Goal: Find specific page/section: Find specific page/section

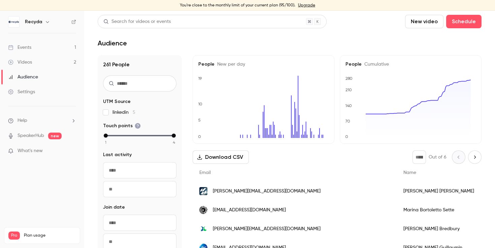
click at [38, 61] on link "Videos 2" at bounding box center [42, 62] width 84 height 15
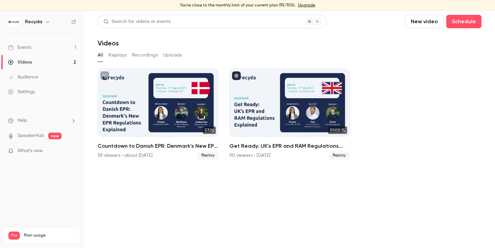
click at [46, 50] on link "Events 1" at bounding box center [42, 47] width 84 height 15
